Goal: Information Seeking & Learning: Learn about a topic

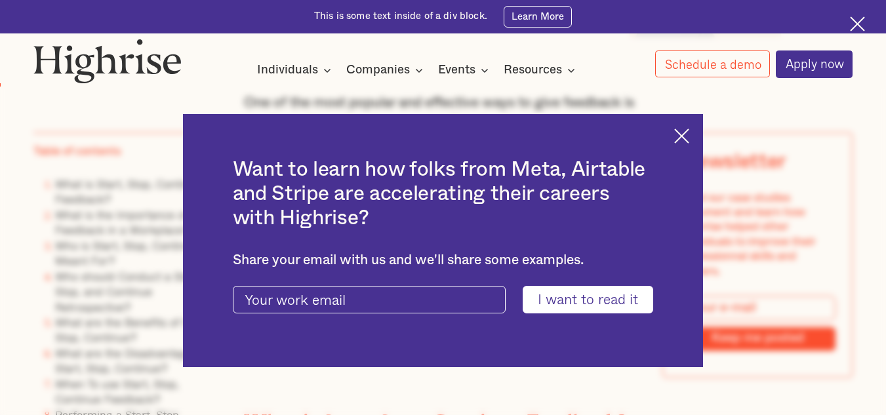
scroll to position [845, 0]
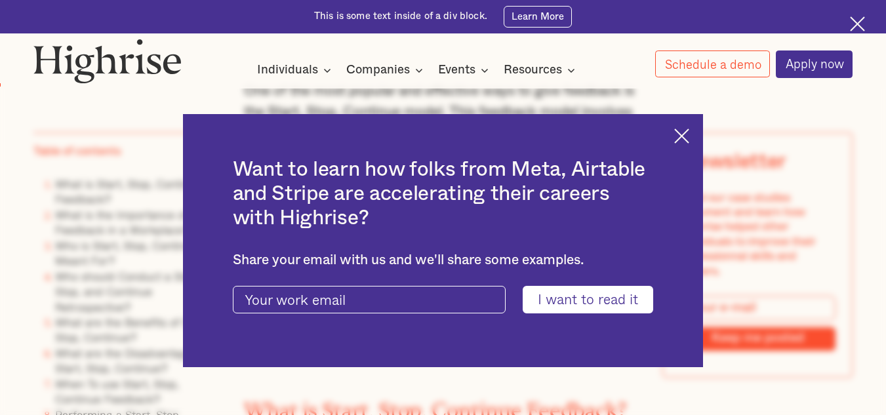
click at [686, 136] on img at bounding box center [681, 136] width 15 height 15
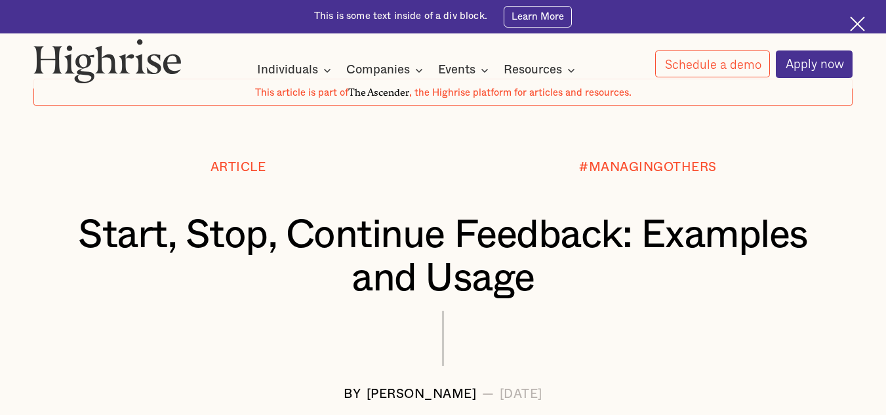
scroll to position [0, 0]
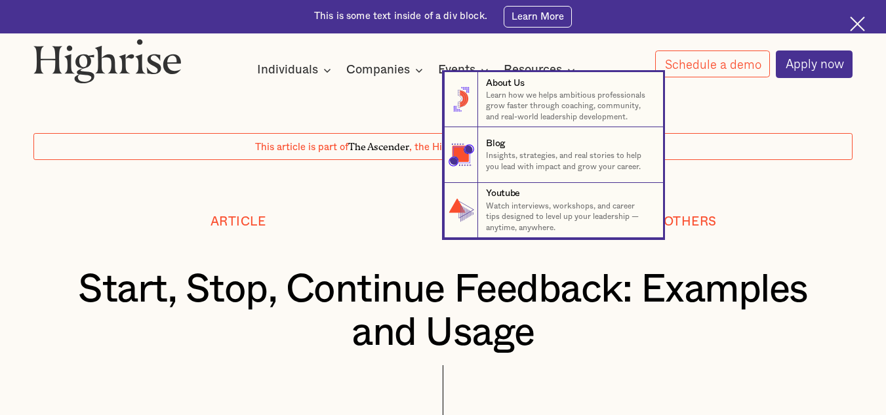
click at [723, 185] on nav "8 About Us Learn how we helps ambitious professionals grow faster through coach…" at bounding box center [443, 155] width 886 height 166
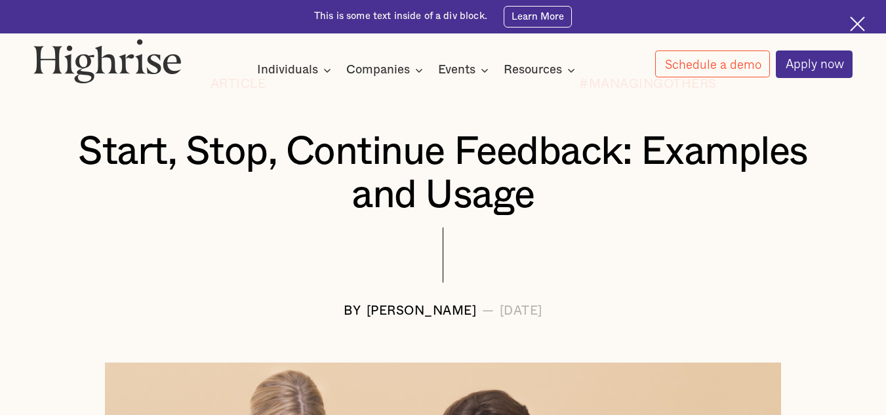
scroll to position [140, 0]
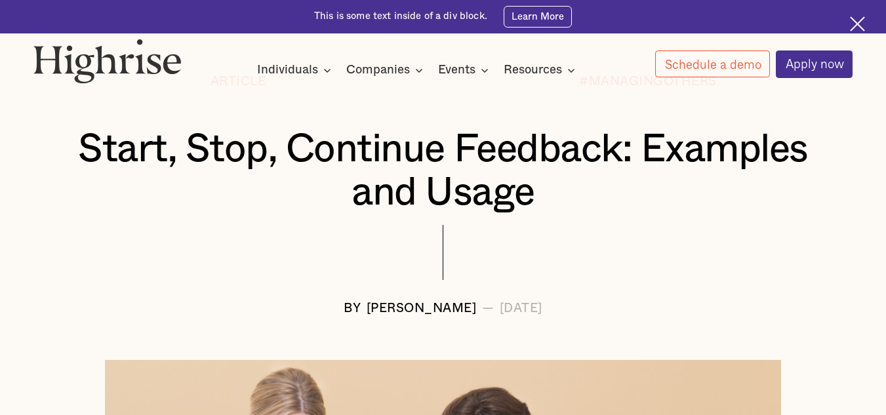
click at [197, 260] on div at bounding box center [443, 263] width 820 height 77
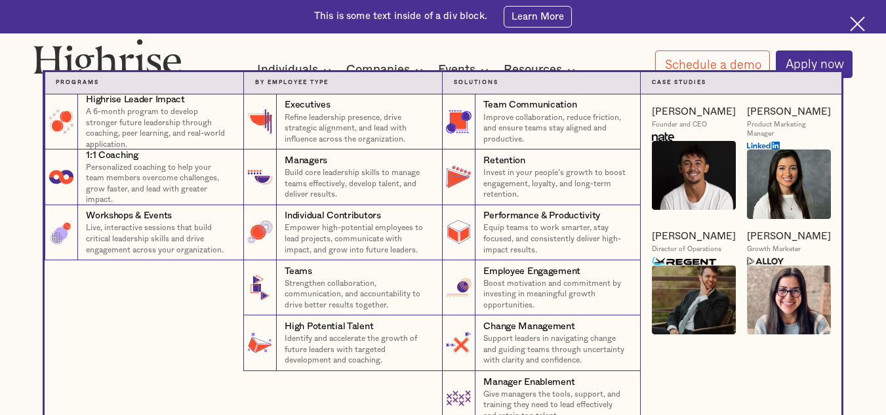
click at [144, 377] on div "Highrise Leader Impact A 6-month program to develop stronger future leadership …" at bounding box center [144, 260] width 199 height 332
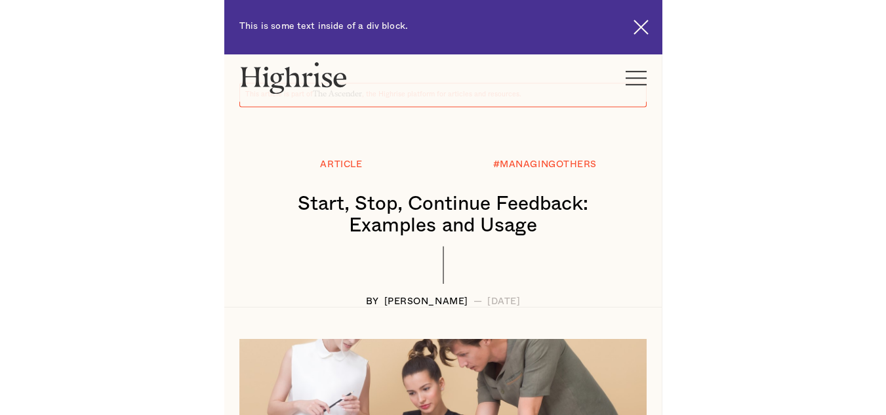
scroll to position [75, 0]
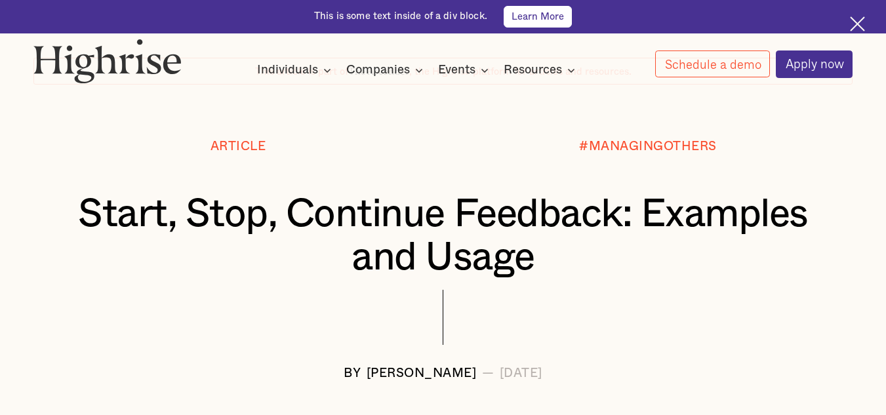
click at [540, 22] on link "Learn More" at bounding box center [538, 17] width 68 height 22
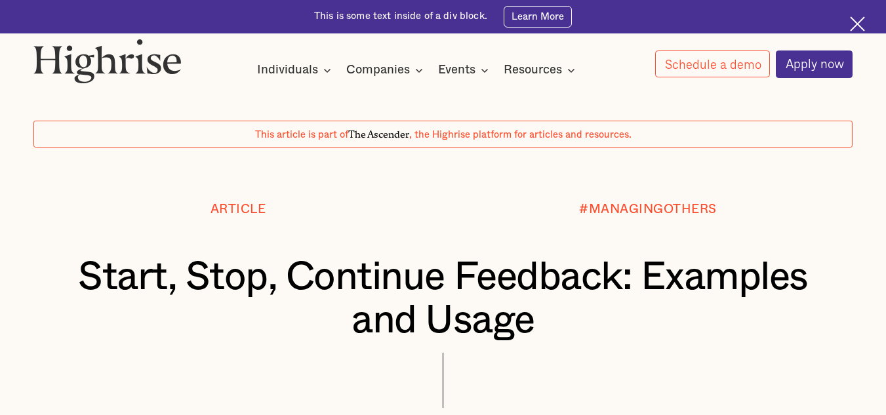
scroll to position [0, 0]
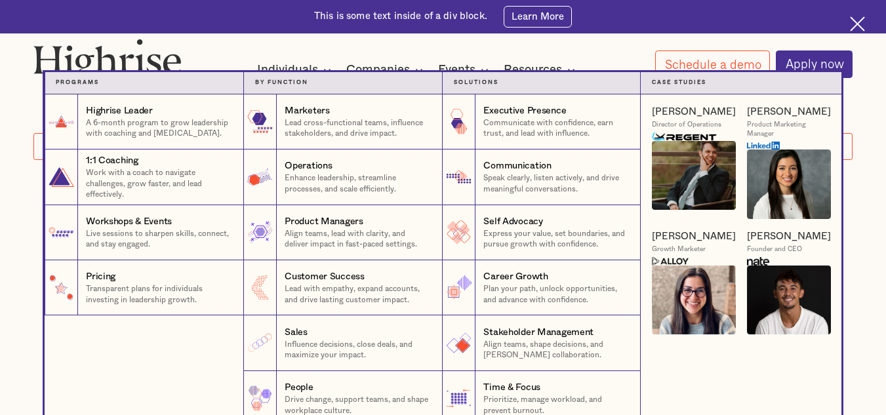
click at [871, 94] on nav "Programs 1 Highrise Leader A 6-month program to grow leadership with coaching a…" at bounding box center [443, 249] width 886 height 355
click at [872, 250] on nav "Programs 1 Highrise Leader A 6-month program to grow leadership with coaching a…" at bounding box center [443, 249] width 886 height 355
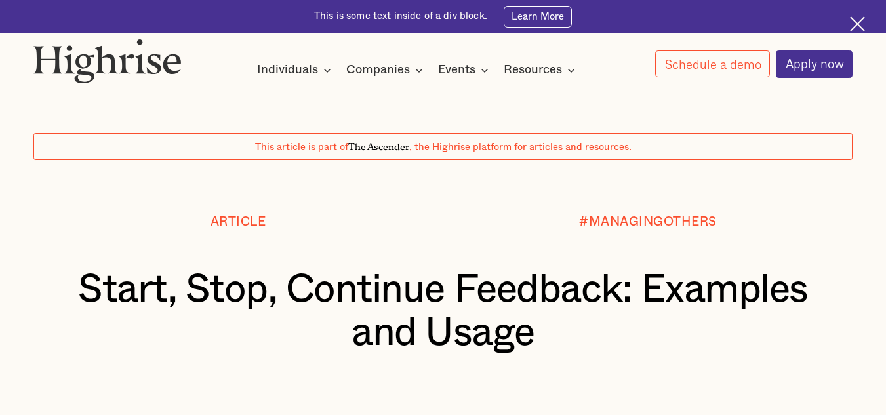
click at [859, 24] on img at bounding box center [857, 23] width 15 height 15
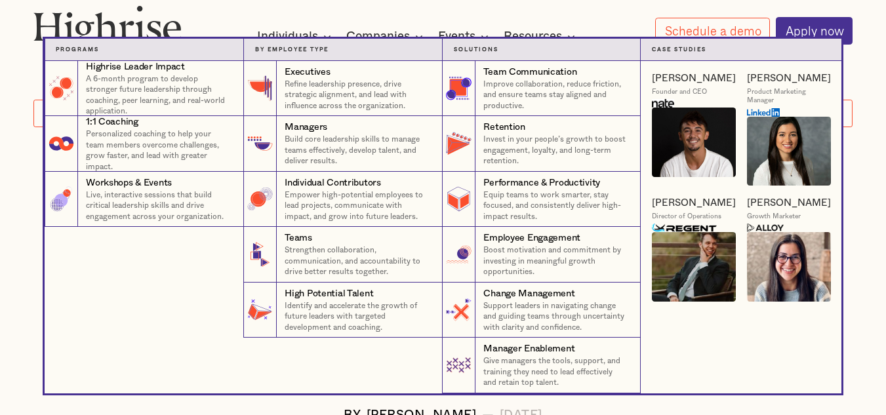
click at [3, 314] on nav "Programs 4 Highrise Leader Impact Program A 6-month program to develop stronger…" at bounding box center [443, 216] width 886 height 355
